Goal: Task Accomplishment & Management: Use online tool/utility

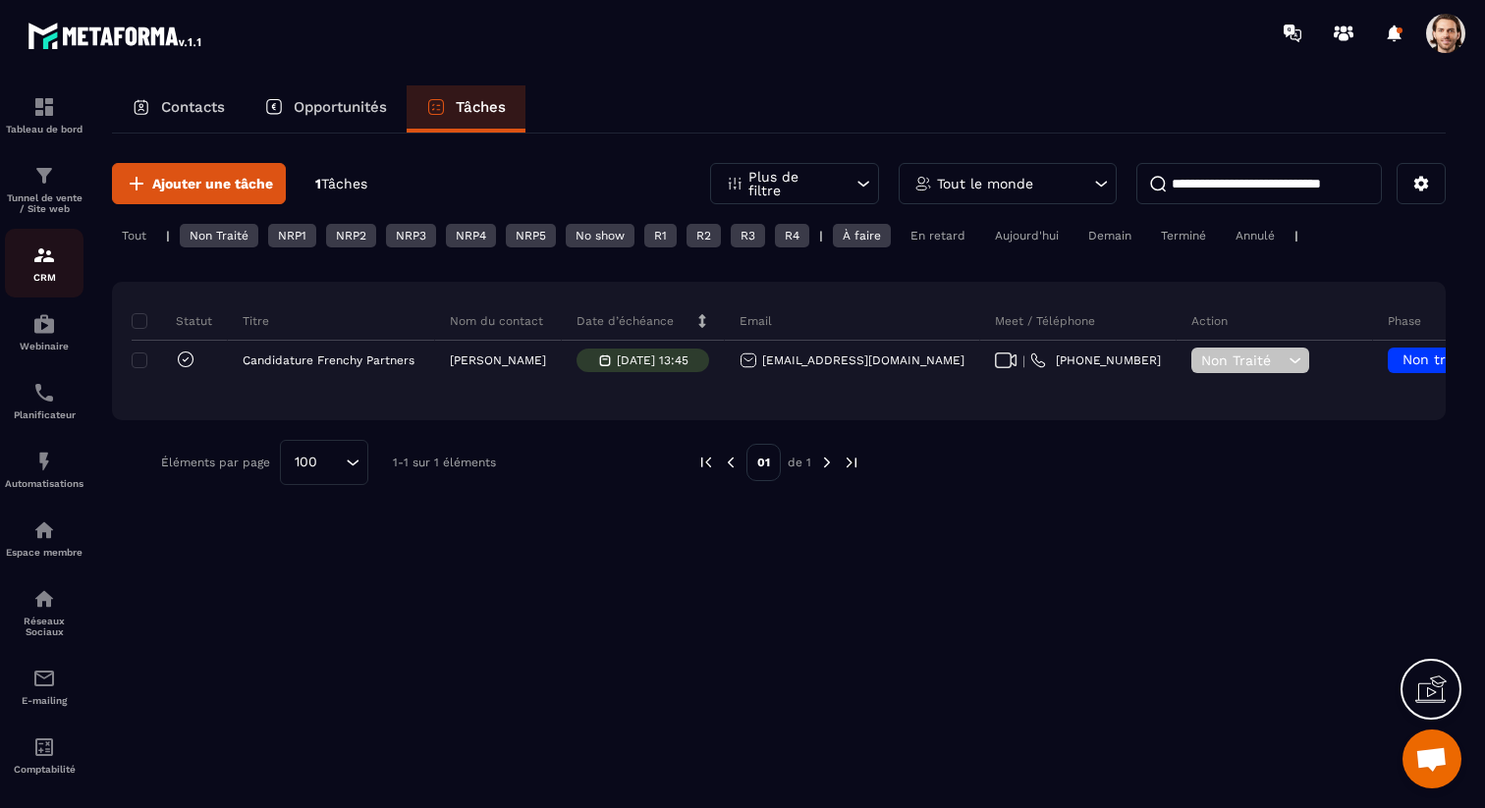
click at [40, 281] on p "CRM" at bounding box center [44, 277] width 79 height 11
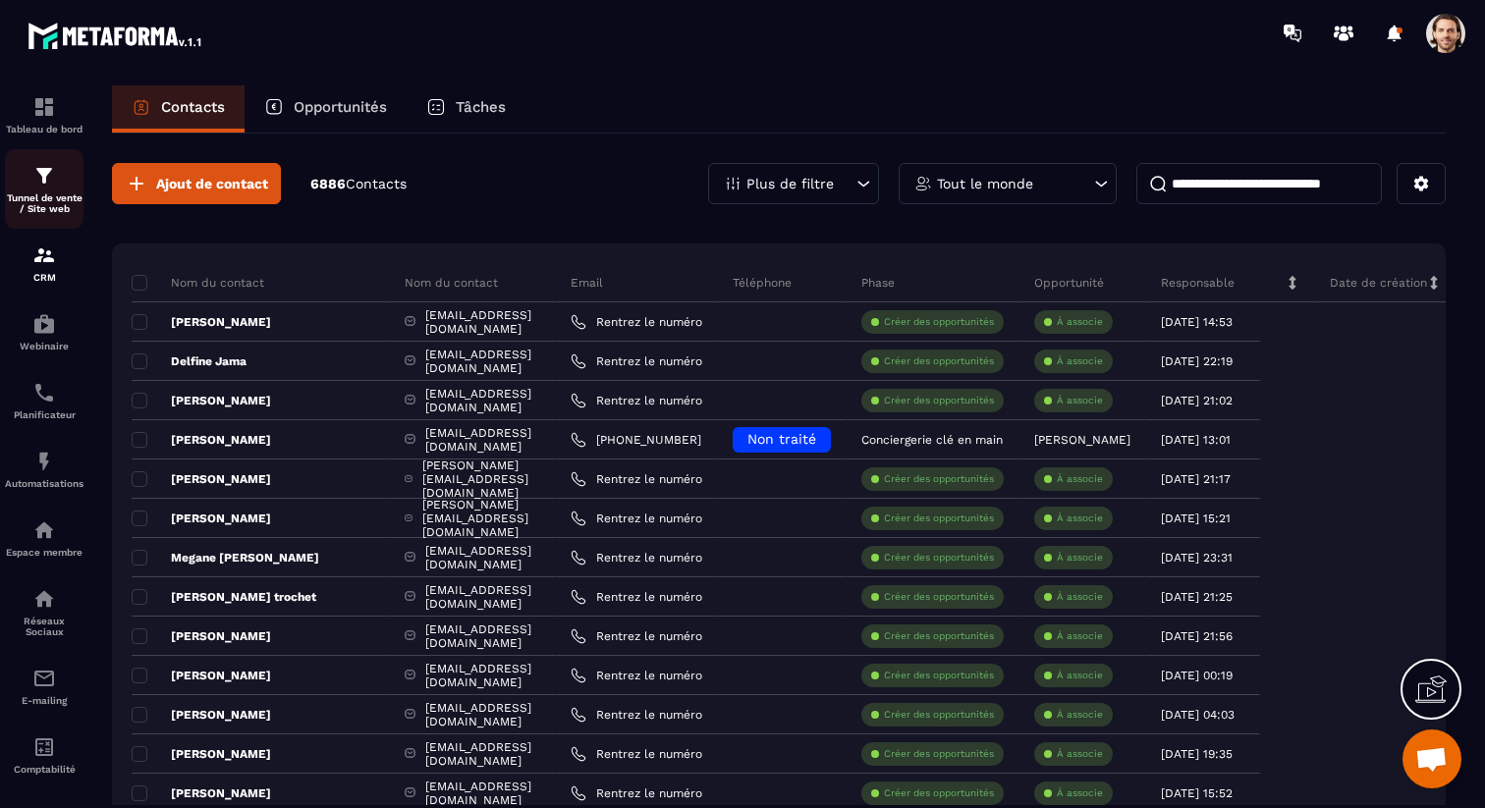
click at [53, 200] on p "Tunnel de vente / Site web" at bounding box center [44, 203] width 79 height 22
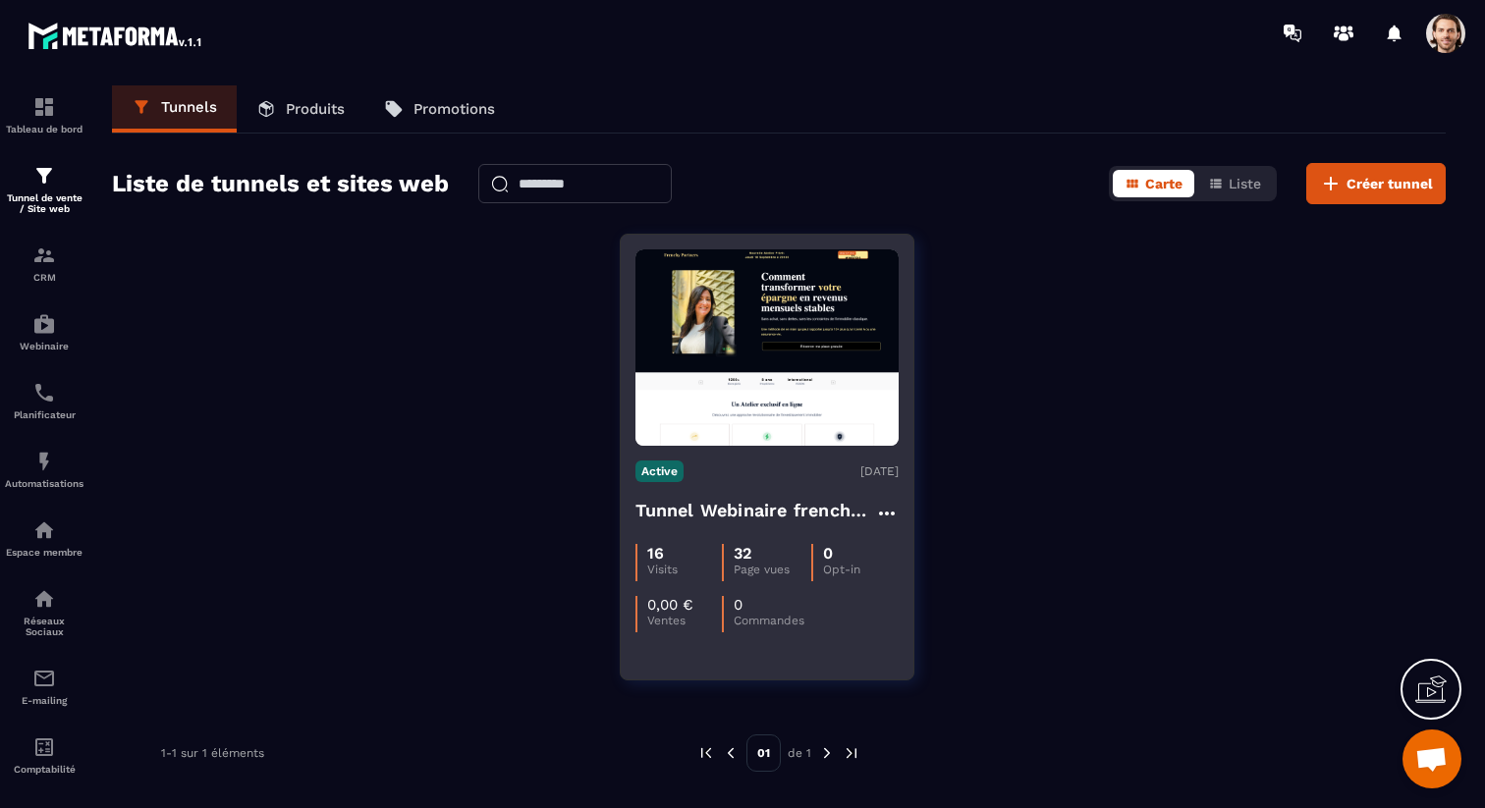
click at [677, 502] on h4 "Tunnel Webinaire frenchy partners" at bounding box center [755, 510] width 240 height 27
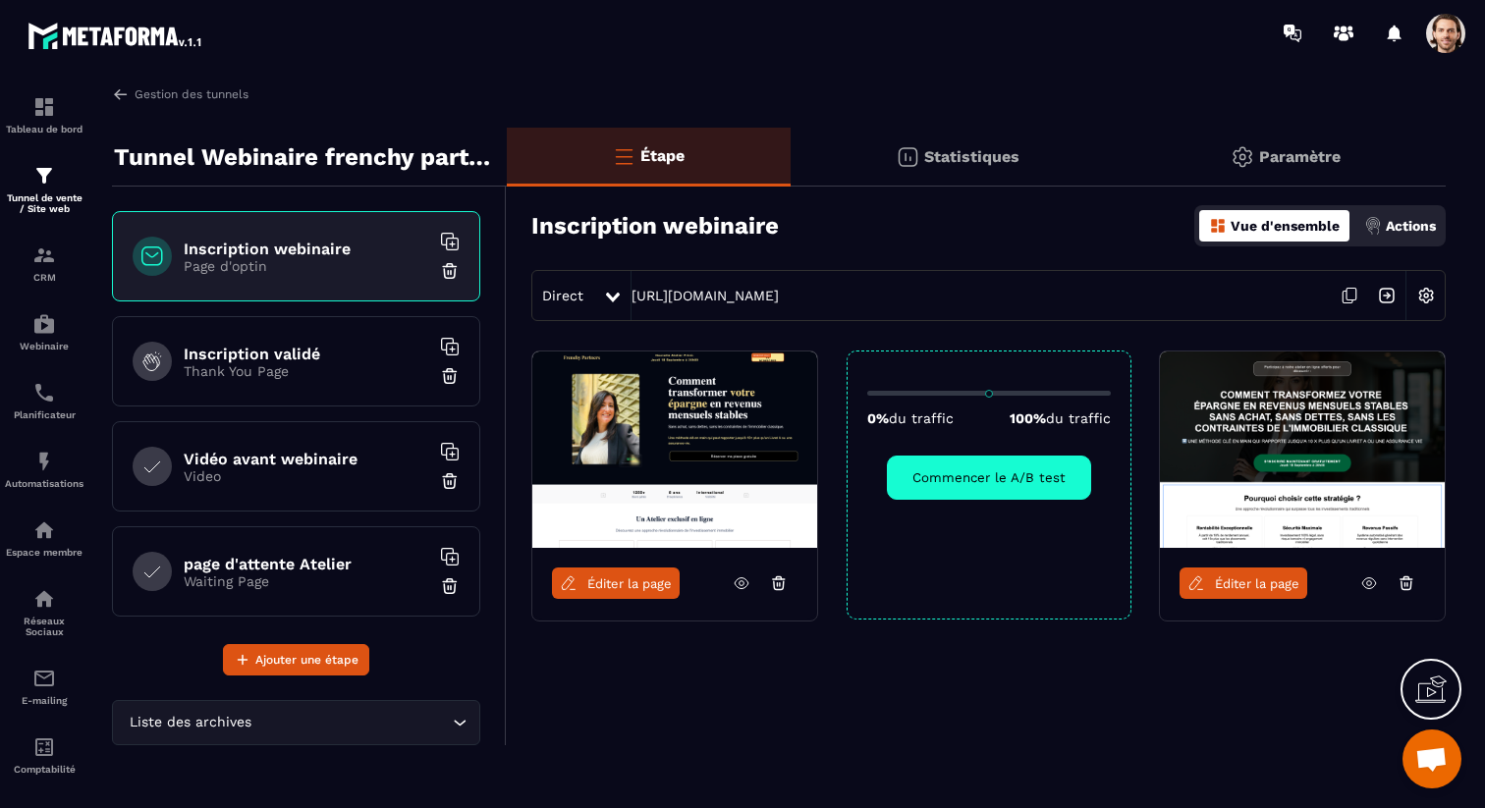
click at [1443, 55] on div at bounding box center [858, 33] width 1254 height 66
click at [642, 589] on span "Éditer la page" at bounding box center [629, 583] width 84 height 15
